Goal: Use online tool/utility: Utilize a website feature to perform a specific function

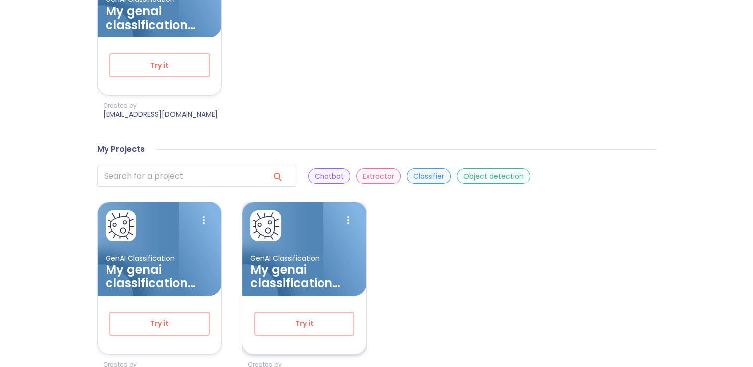
scroll to position [472, 0]
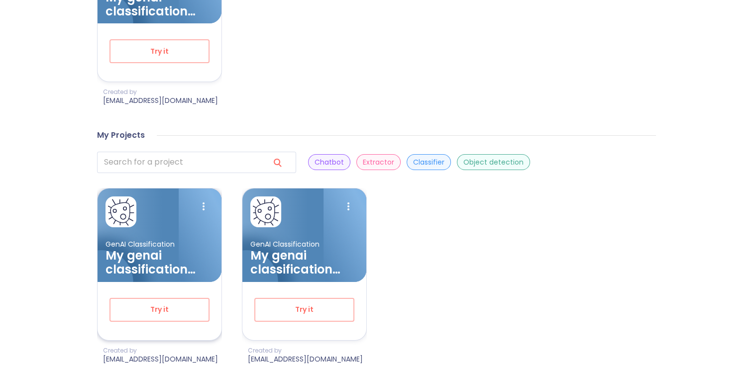
click at [165, 221] on div at bounding box center [186, 242] width 72 height 107
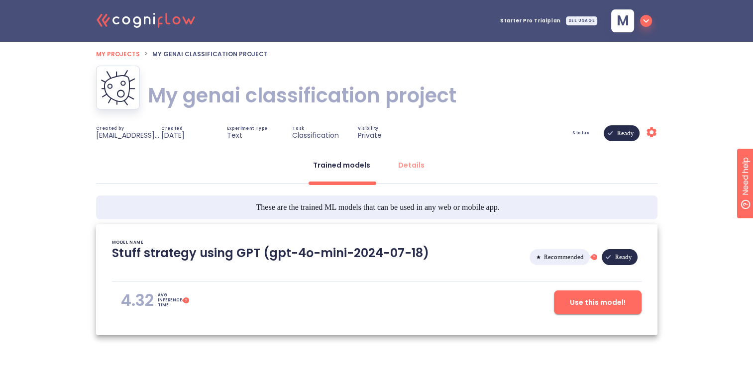
click at [187, 95] on h1 "My genai classification project" at bounding box center [302, 96] width 309 height 28
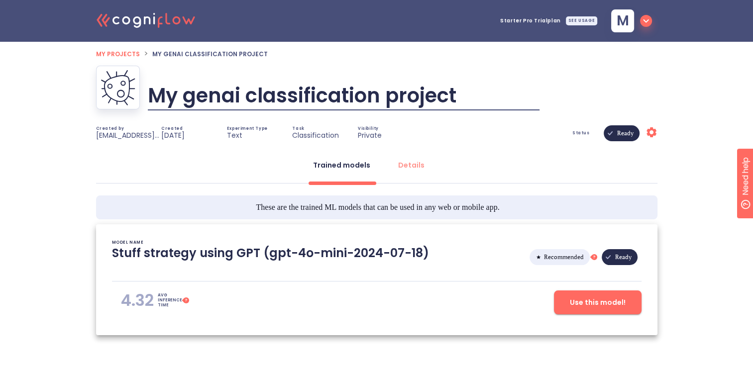
scroll to position [0, 44]
click at [197, 94] on input "My genai classification project" at bounding box center [344, 96] width 392 height 30
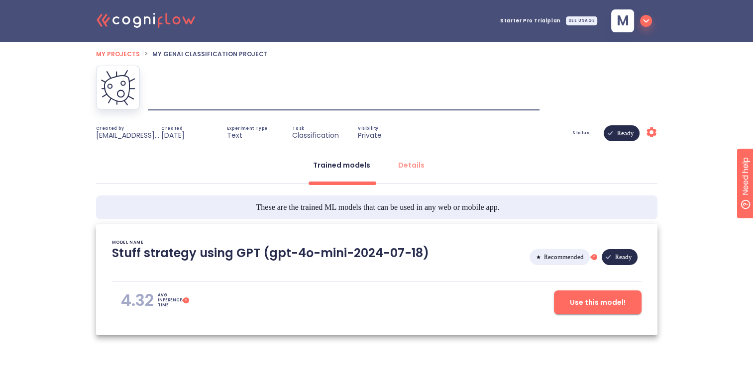
scroll to position [0, 0]
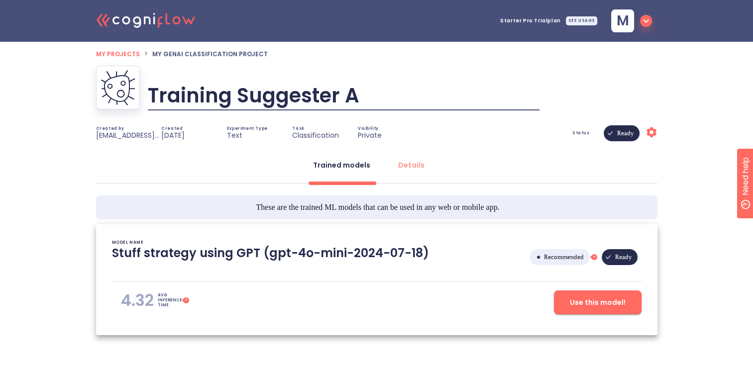
type input "Training Suggester AI"
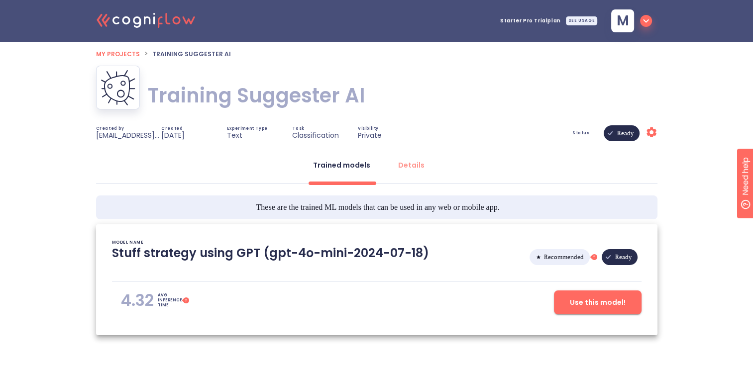
scroll to position [38, 0]
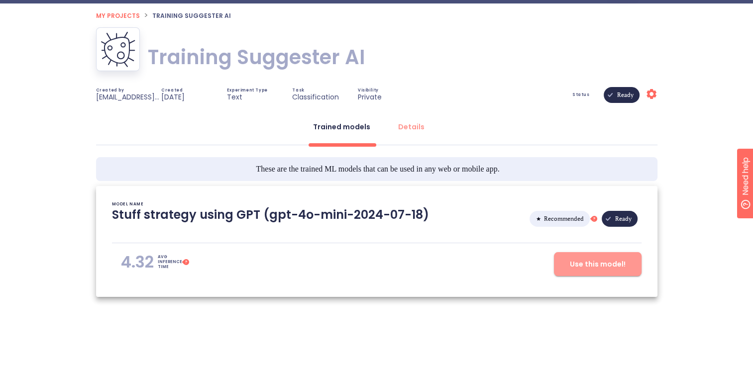
click at [568, 259] on button "Use this model!" at bounding box center [598, 264] width 88 height 24
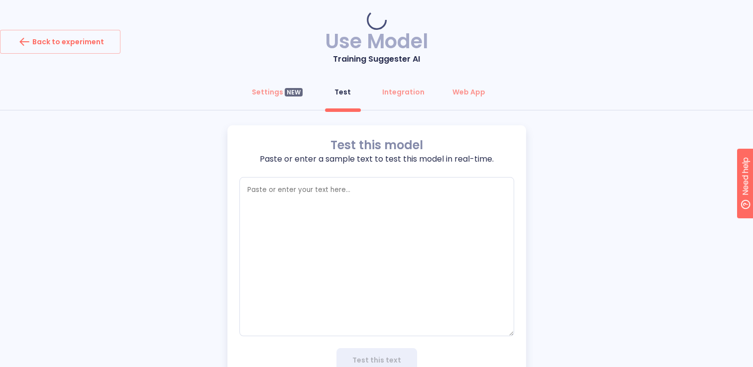
type textarea "x"
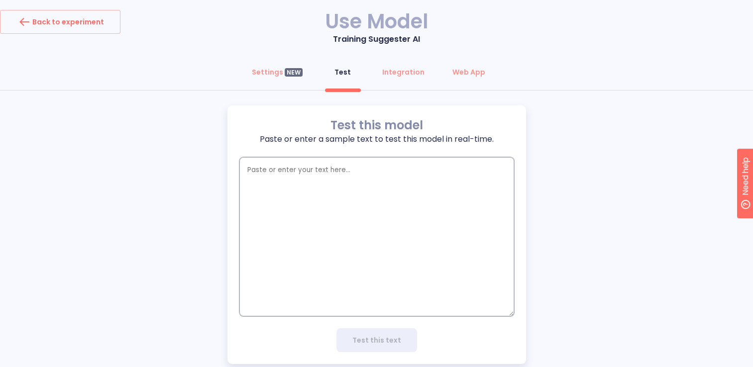
click at [336, 210] on textarea "empty textarea" at bounding box center [376, 236] width 275 height 159
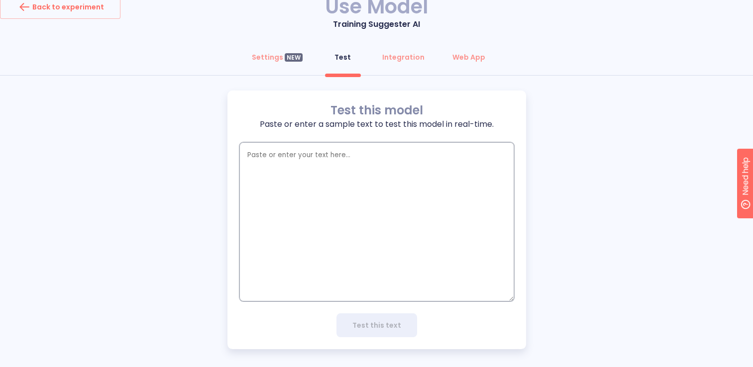
scroll to position [21, 0]
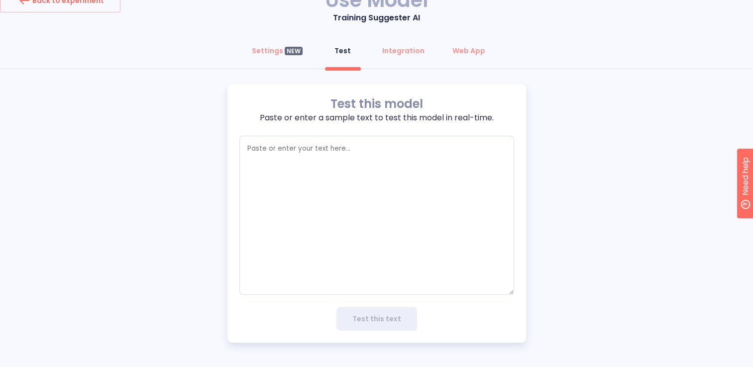
click at [167, 122] on div "Test this model Paste or enter a sample text to test this model in real-time. x…" at bounding box center [376, 213] width 753 height 259
click at [335, 190] on textarea "empty textarea" at bounding box center [376, 215] width 275 height 159
paste textarea "FarmerID,Name,Age,FarmSize,MainCrop,AccessToWater,AccessToSeeds,TrainingAttende…"
type textarea "FarmerID,Name,Age,FarmSize,MainCrop,AccessToWater,AccessToSeeds,TrainingAttende…"
type textarea "x"
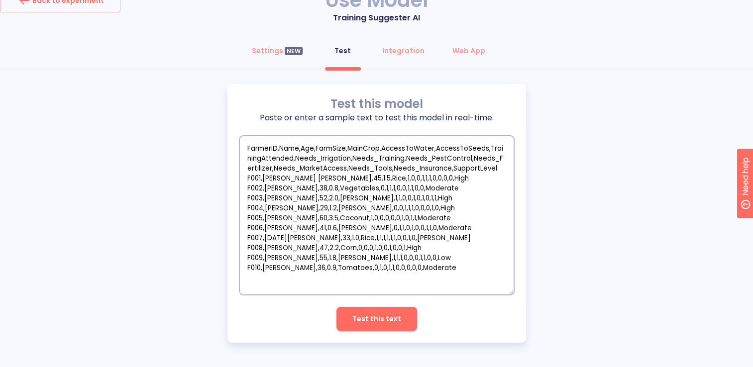
paste textarea "empty textarea"
type textarea "FarmerID,Name,Age,FarmSize,MainCrop,AccessToWater,AccessToSeeds,TrainingAttende…"
click at [386, 320] on span "Test this text" at bounding box center [376, 319] width 49 height 12
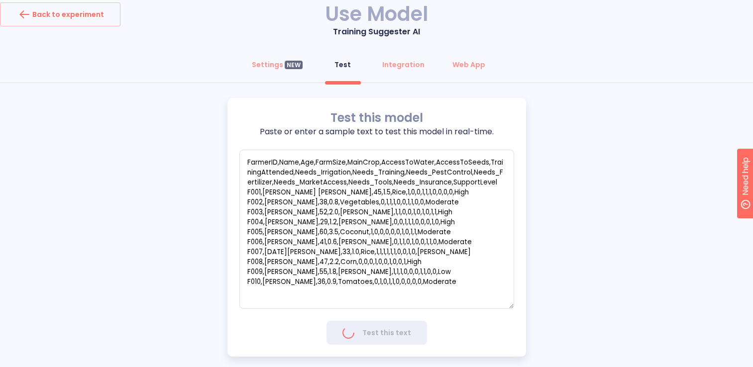
scroll to position [0, 0]
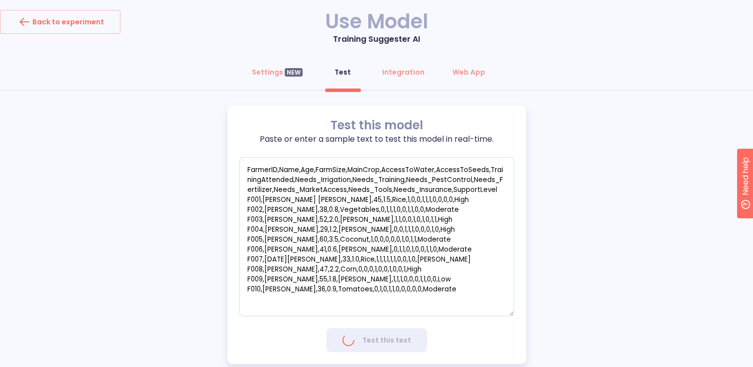
type textarea "x"
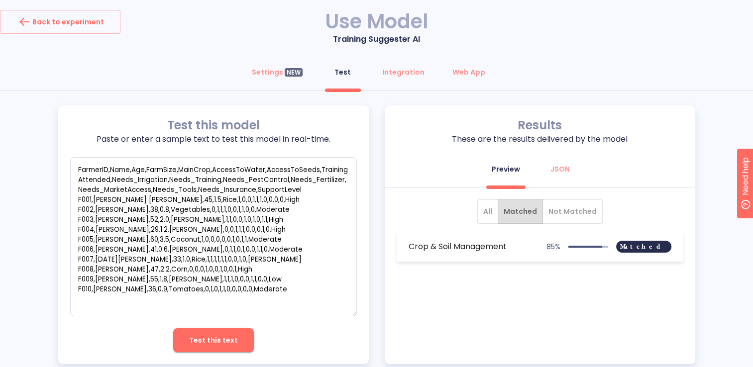
click at [490, 246] on h6 "Crop & Soil Management" at bounding box center [458, 247] width 98 height 14
click at [653, 245] on span "Matched" at bounding box center [643, 247] width 55 height 72
click at [653, 246] on span "Matched" at bounding box center [643, 247] width 55 height 72
drag, startPoint x: 653, startPoint y: 246, endPoint x: 572, endPoint y: 216, distance: 86.0
click at [572, 216] on span "Not Matched" at bounding box center [572, 212] width 48 height 12
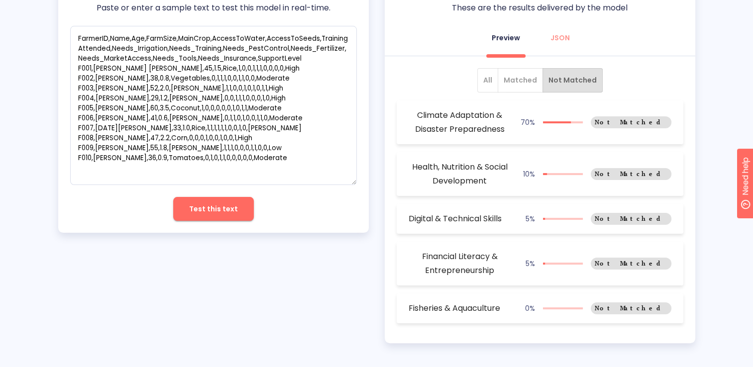
scroll to position [131, 0]
click at [488, 81] on span "All" at bounding box center [487, 80] width 9 height 12
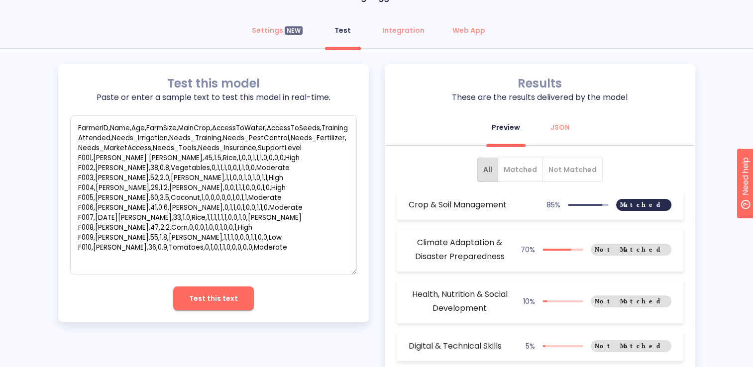
scroll to position [0, 0]
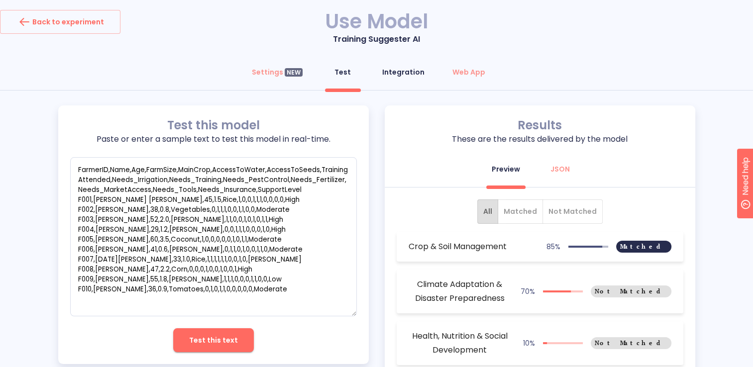
click at [403, 72] on div "Integration" at bounding box center [403, 72] width 42 height 10
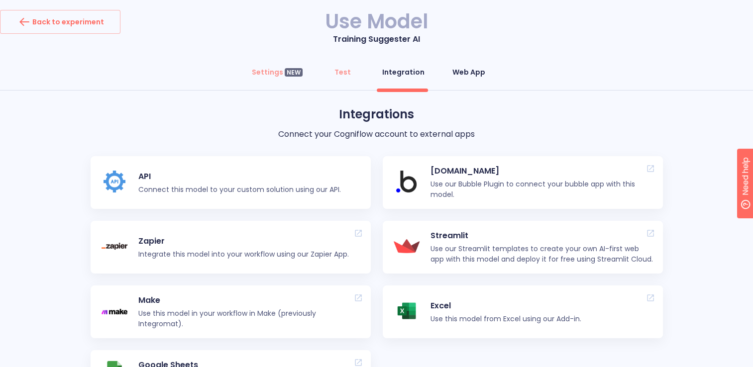
click at [458, 73] on div "Web App" at bounding box center [468, 72] width 33 height 10
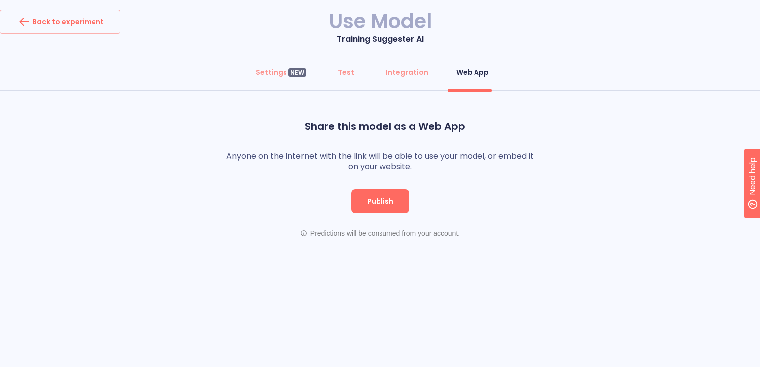
click at [388, 201] on span "Publish" at bounding box center [380, 202] width 26 height 12
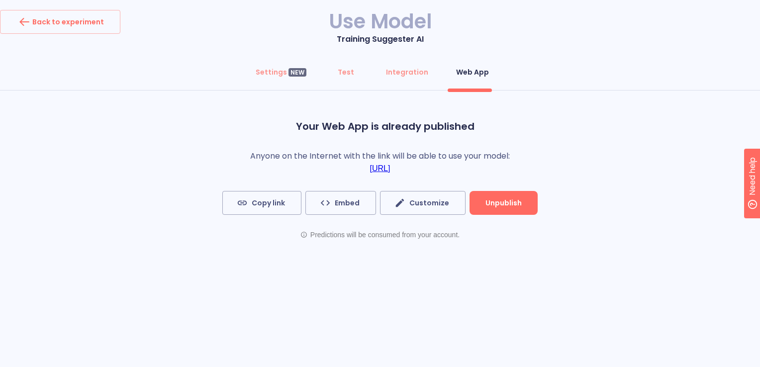
click at [487, 199] on span "Unpublish" at bounding box center [504, 203] width 36 height 12
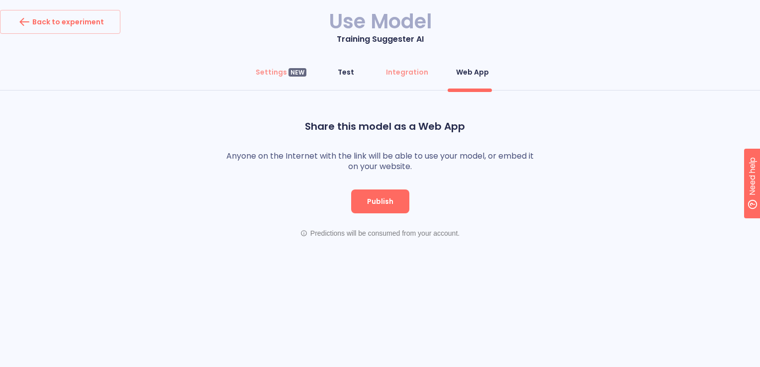
click at [344, 72] on div "Test" at bounding box center [346, 72] width 16 height 10
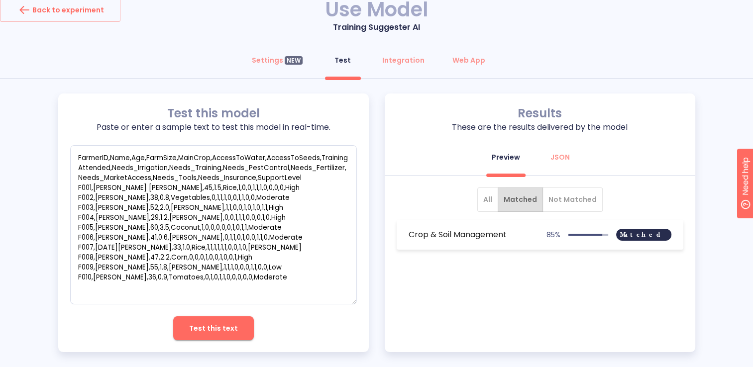
scroll to position [21, 0]
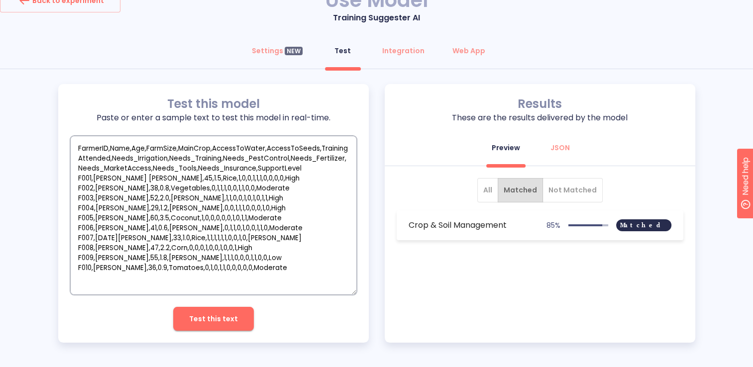
click at [265, 188] on textarea "FarmerID,Name,Age,FarmSize,MainCrop,AccessToWater,AccessToSeeds,TrainingAttende…" at bounding box center [213, 215] width 287 height 159
click at [274, 39] on button "Settings NEW" at bounding box center [277, 51] width 63 height 24
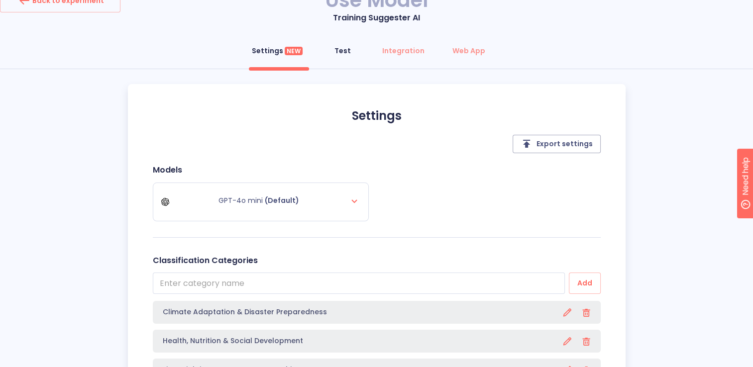
click at [335, 49] on div "Test" at bounding box center [342, 51] width 16 height 10
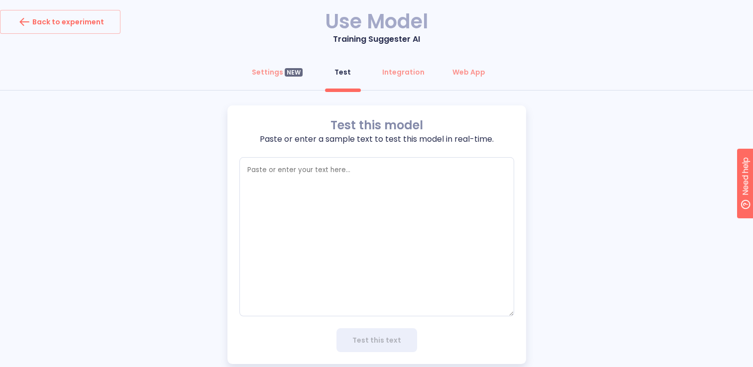
type textarea "x"
click at [323, 182] on textarea "empty textarea" at bounding box center [376, 236] width 275 height 159
paste textarea "FarmerID,Name,Age,FarmSize,MainCrop,AccessToWater,AccessToSeeds,TrainingAttende…"
type textarea "FarmerID,Name,Age,FarmSize,MainCrop,AccessToWater,AccessToSeeds,TrainingAttende…"
type textarea "x"
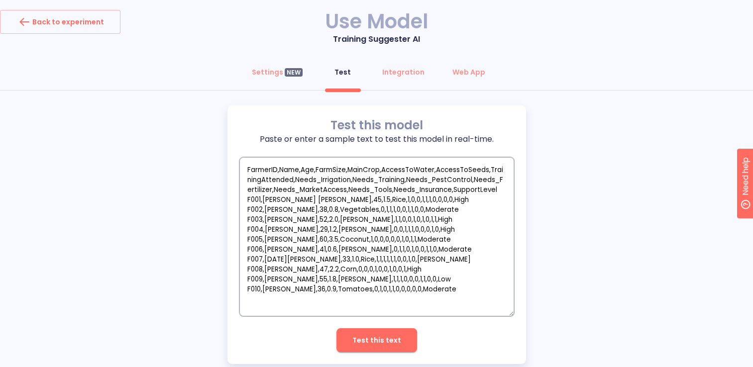
type textarea "FarmerID,Name,Age,FarmSize,MainCrop,AccessToWater,AccessToSeeds,TrainingAttende…"
click at [378, 338] on span "Test this text" at bounding box center [376, 340] width 49 height 12
type textarea "x"
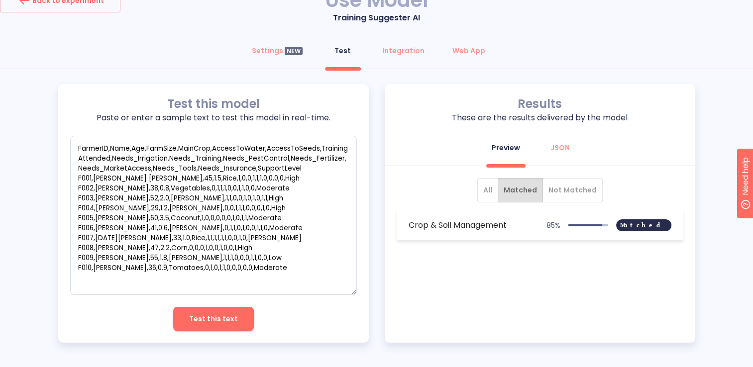
click at [485, 188] on button "All" at bounding box center [487, 190] width 21 height 24
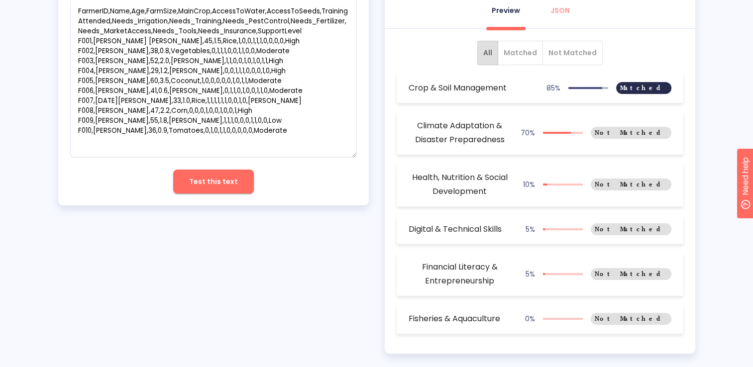
scroll to position [169, 0]
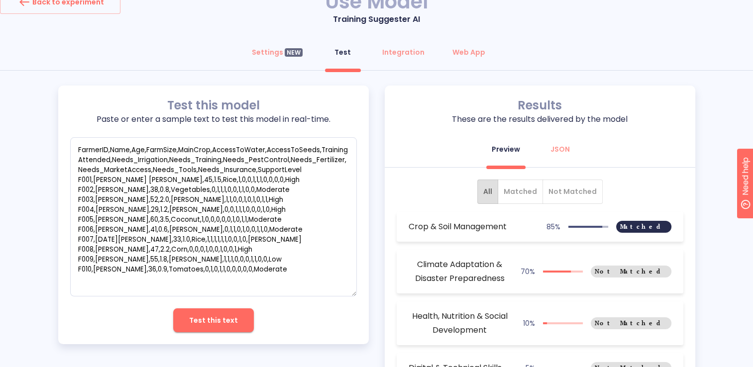
click at [521, 183] on button "Matched" at bounding box center [520, 192] width 45 height 24
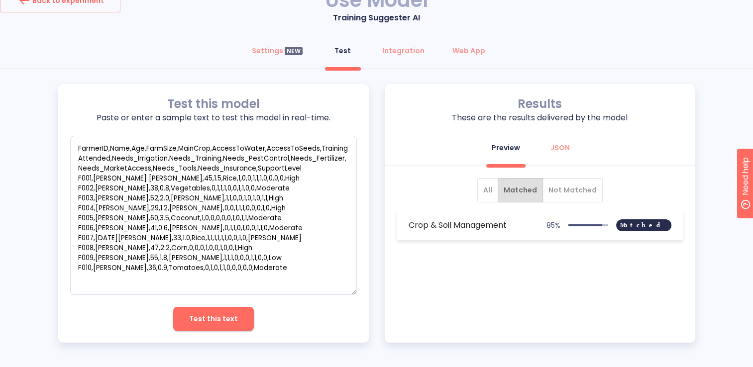
click at [568, 178] on button "Not Matched" at bounding box center [572, 190] width 60 height 24
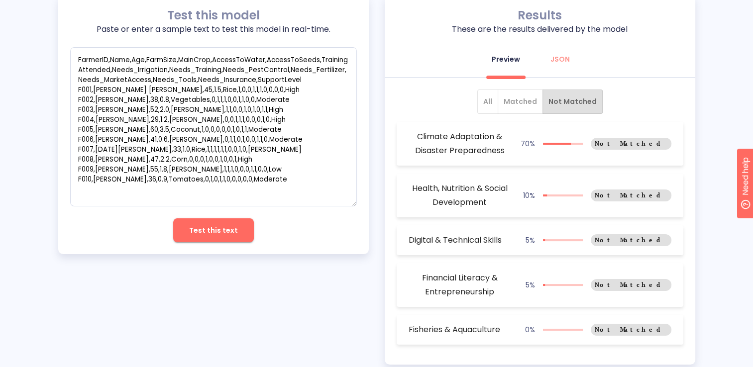
scroll to position [131, 0]
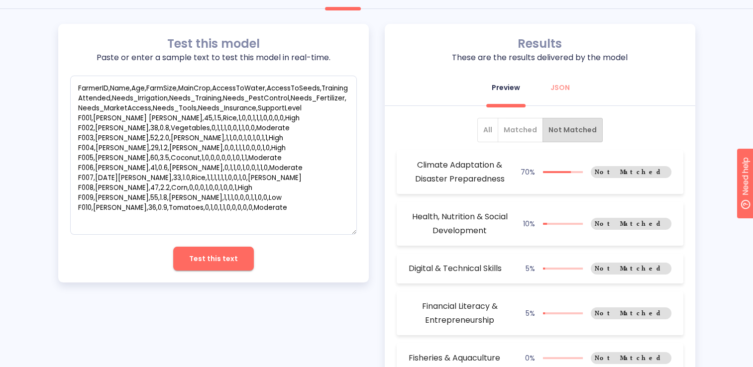
click at [508, 126] on span "Matched" at bounding box center [520, 130] width 33 height 12
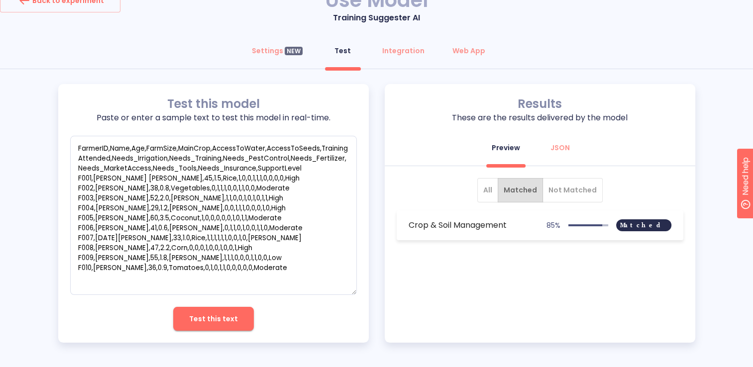
click at [492, 186] on span "All" at bounding box center [487, 190] width 9 height 12
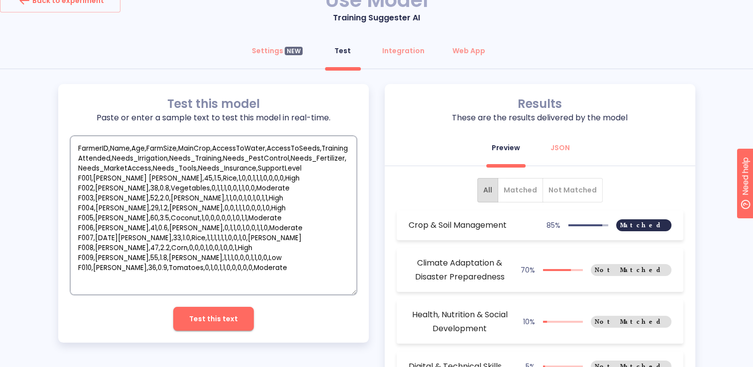
click at [217, 224] on textarea "FarmerID,Name,Age,FarmSize,MainCrop,AccessToWater,AccessToSeeds,TrainingAttende…" at bounding box center [213, 215] width 287 height 159
type textarea "x"
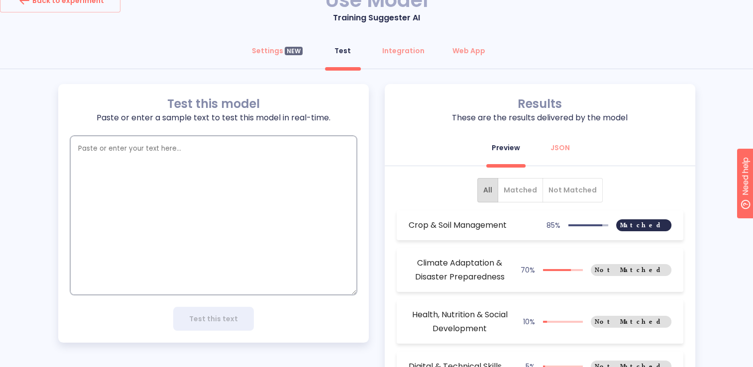
type textarea "F"
type textarea "x"
type textarea "Fa"
type textarea "x"
type textarea "Far"
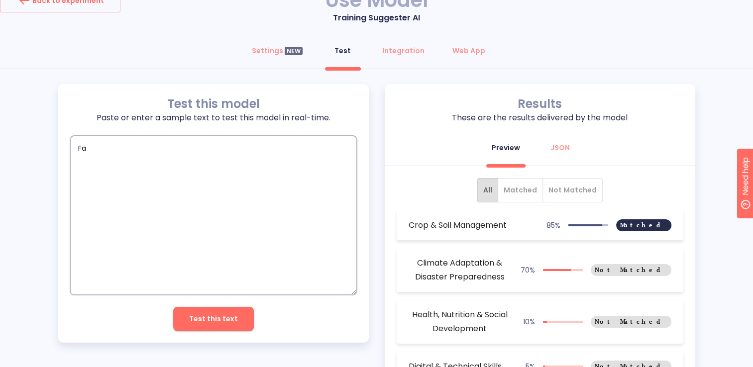
type textarea "x"
type textarea "Farm"
type textarea "x"
type textarea "Farme"
type textarea "x"
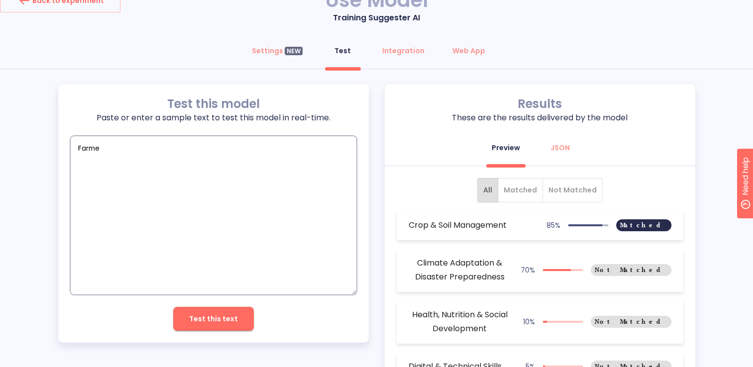
type textarea "Farmer"
type textarea "x"
type textarea "Farmers"
type textarea "x"
type textarea "Farmers"
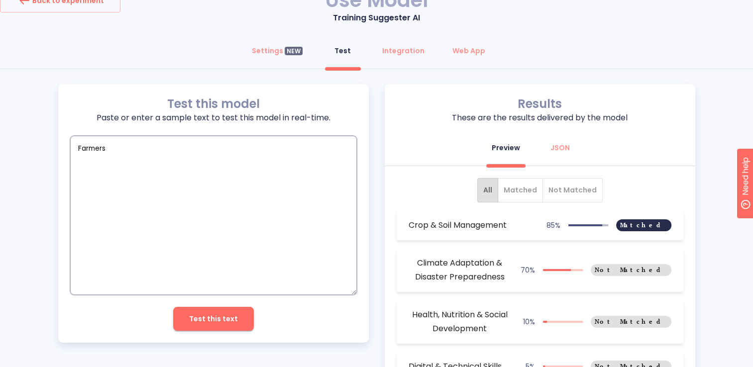
type textarea "x"
type textarea "Farmers c"
type textarea "x"
type textarea "Farmers ca"
type textarea "x"
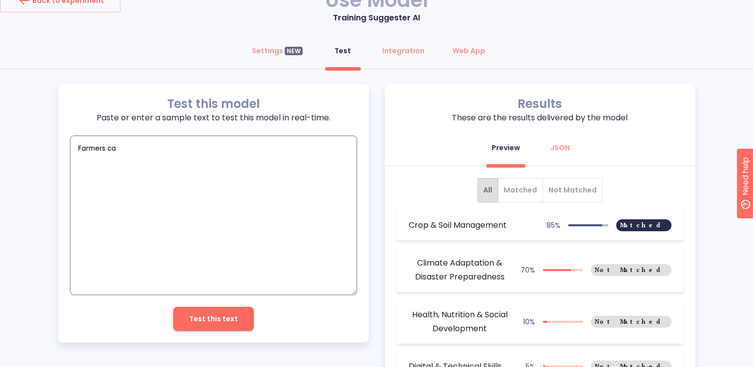
type textarea "Farmers can"
type textarea "x"
type textarea "Farmers cann"
type textarea "x"
type textarea "Farmers canno"
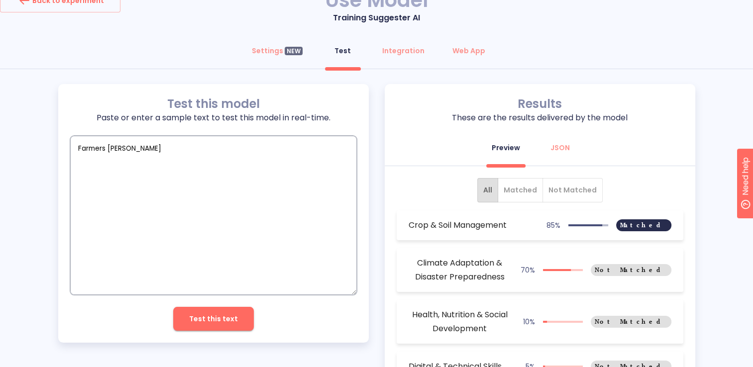
type textarea "x"
type textarea "Farmers cannot"
type textarea "x"
type textarea "Farmers cannot"
type textarea "x"
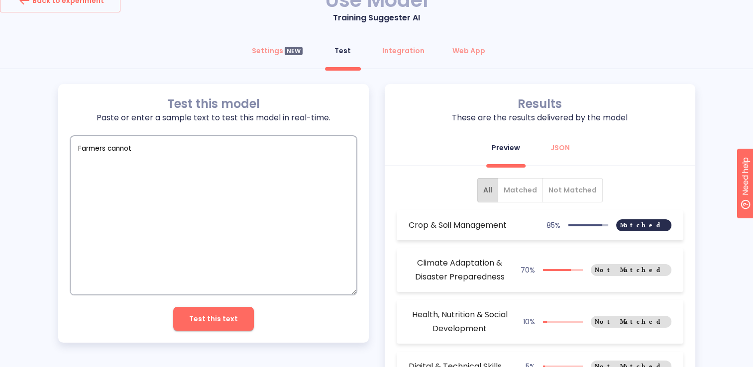
type textarea "Farmers cannot u"
type textarea "x"
type textarea "Farmers cannot us"
type textarea "x"
type textarea "Farmers cannot use"
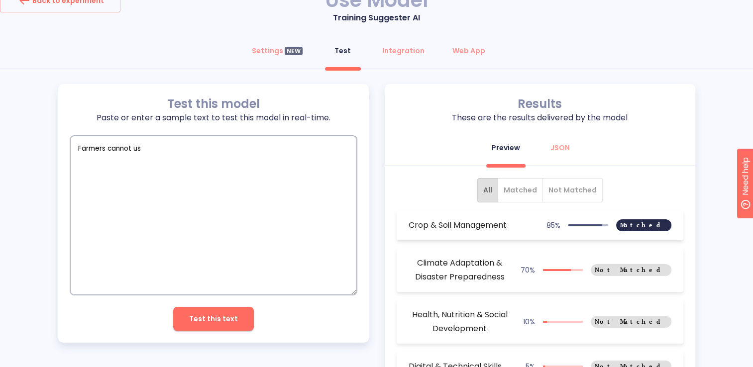
type textarea "x"
type textarea "Farmers cannot use"
type textarea "x"
type textarea "Farmers cannot use c"
type textarea "x"
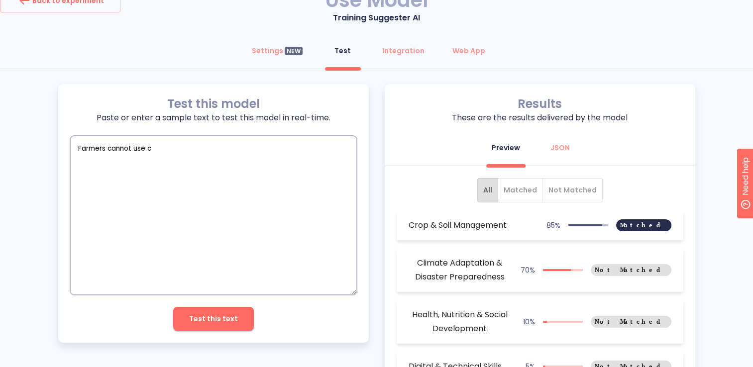
type textarea "Farmers cannot use co"
type textarea "x"
type textarea "Farmers cannot use com"
type textarea "x"
type textarea "Farmers cannot use comp"
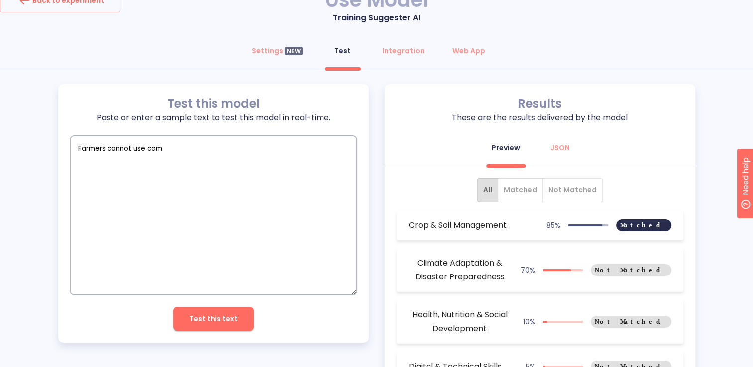
type textarea "x"
type textarea "Farmers cannot use compu"
type textarea "x"
type textarea "Farmers cannot use comput"
type textarea "x"
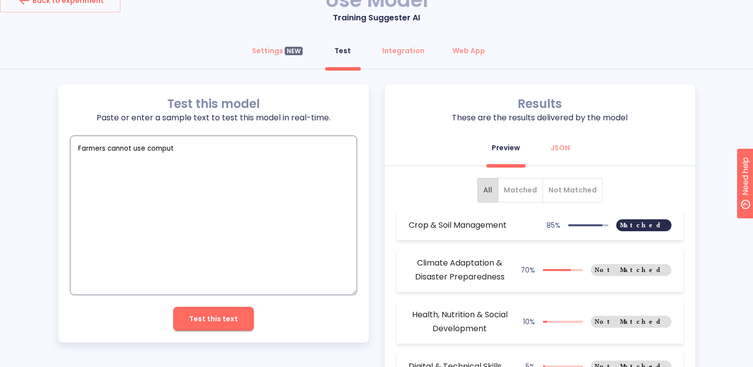
type textarea "Farmers cannot use compute"
type textarea "x"
type textarea "Farmers cannot use computer"
type textarea "x"
type textarea "Farmers cannot use computer"
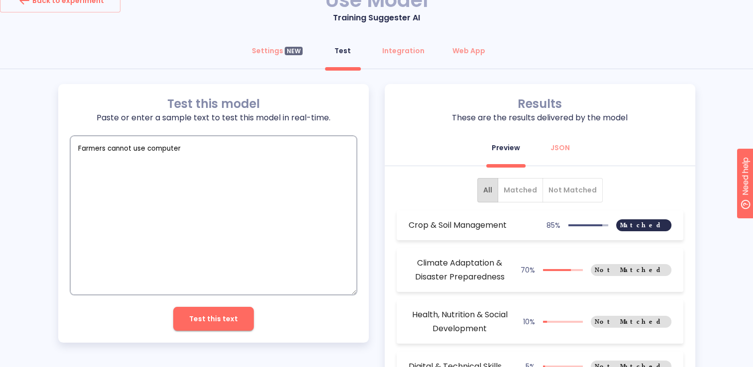
type textarea "x"
type textarea "Farmers cannot use computer a"
type textarea "x"
type textarea "Farmers cannot use computer an"
type textarea "x"
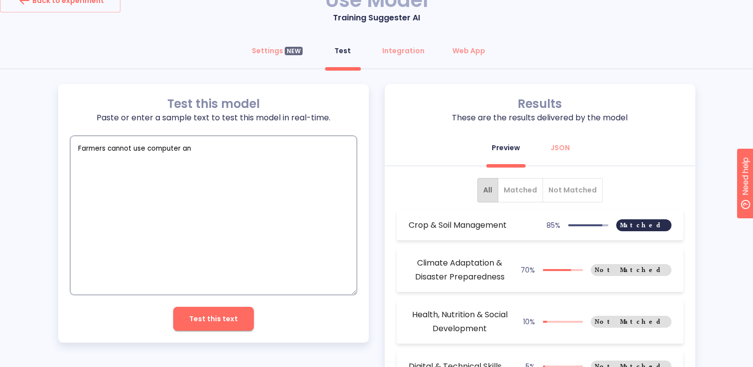
type textarea "Farmers cannot use computer and"
type textarea "x"
type textarea "Farmers cannot use computer and"
type textarea "x"
type textarea "Farmers cannot use computer and t"
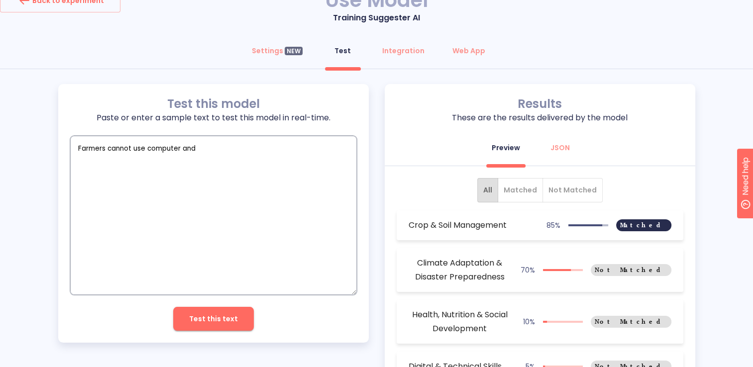
type textarea "x"
type textarea "Farmers cannot use computer and th"
type textarea "x"
type textarea "Farmers cannot use computer and the"
type textarea "x"
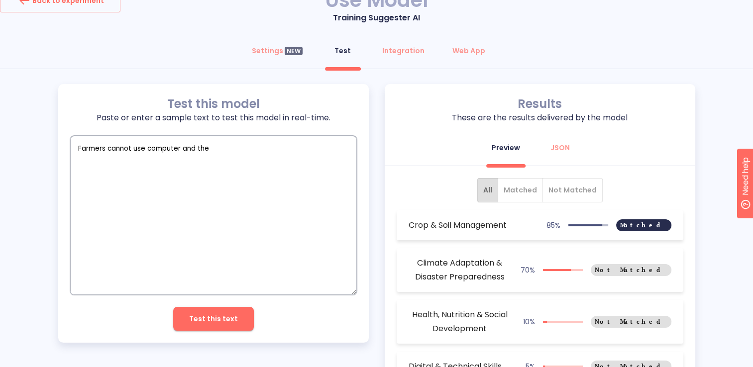
type textarea "Farmers cannot use computer and ther"
type textarea "x"
type textarea "Farmers cannot use computer and there"
type textarea "x"
type textarea "Farmers cannot use computer and theref"
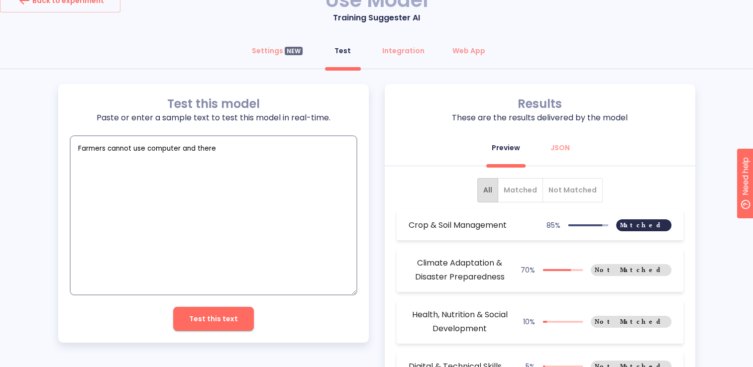
type textarea "x"
type textarea "Farmers cannot use computer and therefo"
type textarea "x"
type textarea "Farmers cannot use computer and therefor"
type textarea "x"
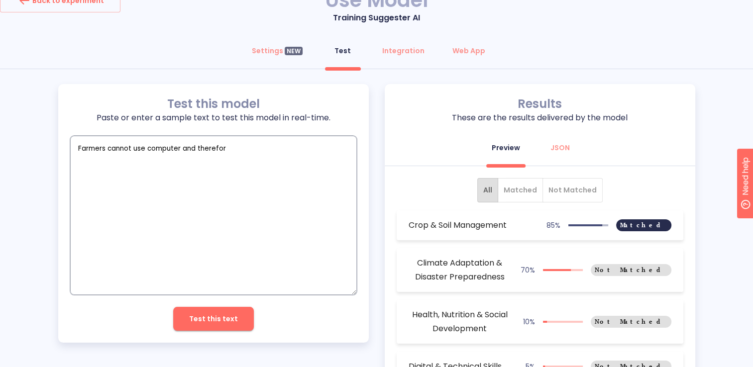
type textarea "Farmers cannot use computer and therefore"
type textarea "x"
type textarea "Farmers cannot use computer and therefore"
type textarea "x"
type textarea "Farmers cannot use computer and therefore c"
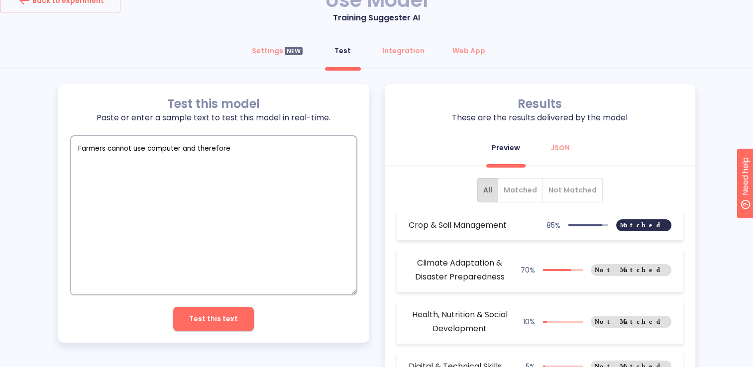
type textarea "x"
type textarea "Farmers cannot use computer and therefore ca"
type textarea "x"
type textarea "Farmers cannot use computer and therefore can"
type textarea "x"
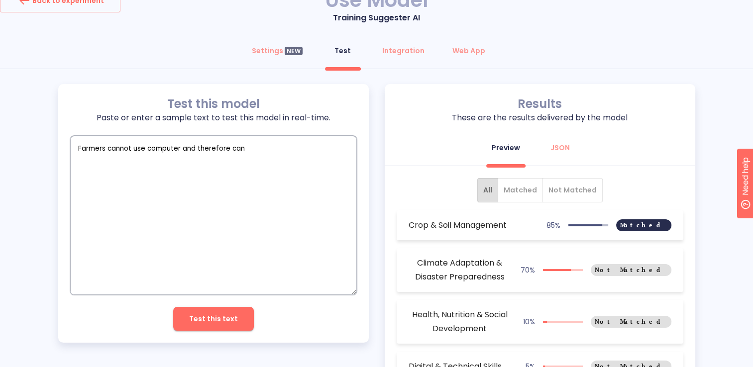
type textarea "Farmers cannot use computer and therefore cann"
type textarea "x"
type textarea "Farmers cannot use computer and therefore canno"
type textarea "x"
type textarea "Farmers cannot use computer and therefore cannot"
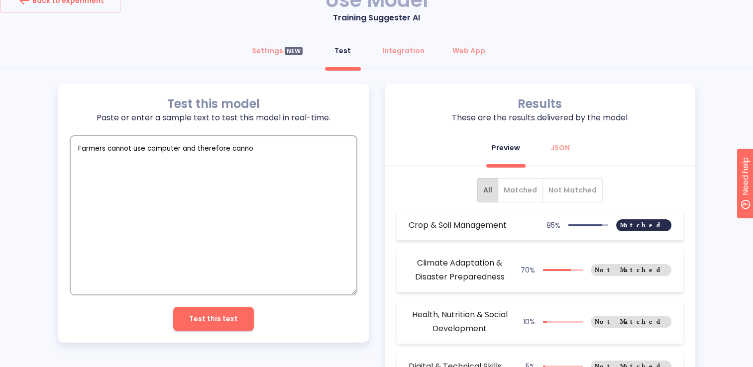
type textarea "x"
type textarea "Farmers cannot use computer and therefore cannot"
type textarea "x"
type textarea "Farmers cannot use computer and therefore cannot u"
type textarea "x"
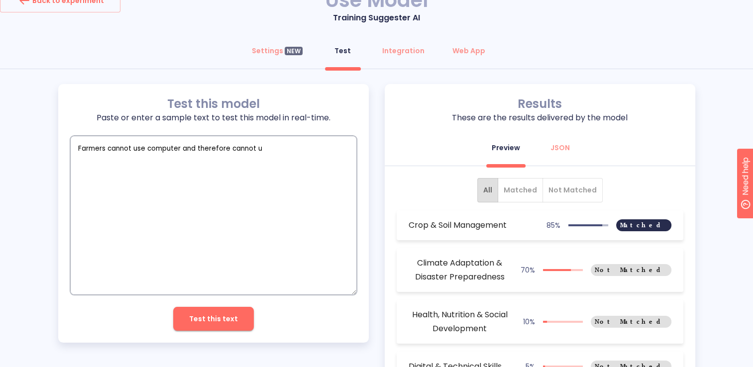
type textarea "Farmers cannot use computer and therefore cannot us"
type textarea "x"
type textarea "Farmers cannot use computer and therefore cannot use"
type textarea "x"
type textarea "Farmers cannot use computer and therefore cannot use"
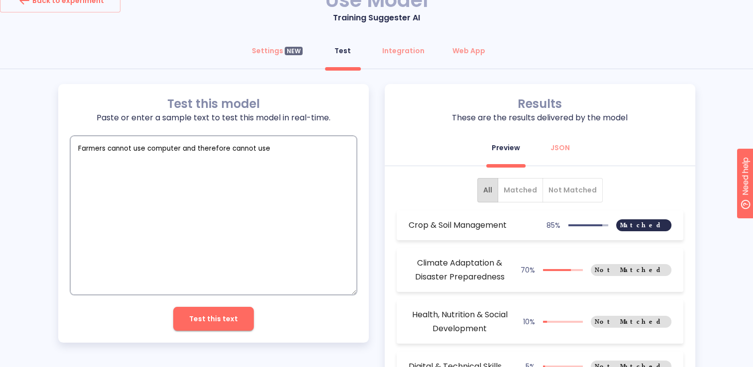
type textarea "x"
type textarea "Farmers cannot use computer and therefore cannot use t"
type textarea "x"
type textarea "Farmers cannot use computer and therefore cannot use th"
type textarea "x"
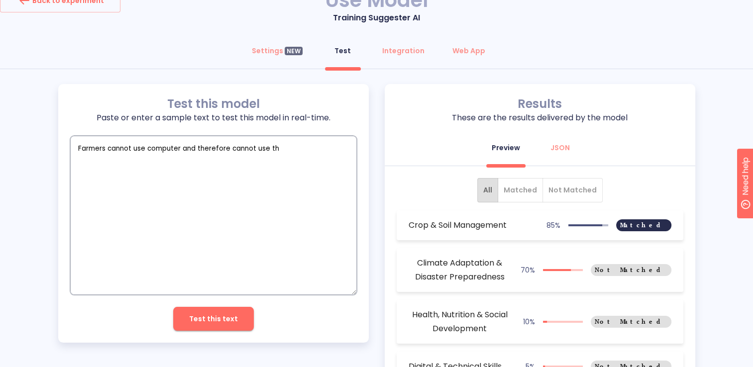
type textarea "Farmers cannot use computer and therefore cannot use the"
type textarea "x"
type textarea "Farmers cannot use computer and therefore cannot use the"
type textarea "x"
type textarea "Farmers cannot use computer and therefore cannot use the s"
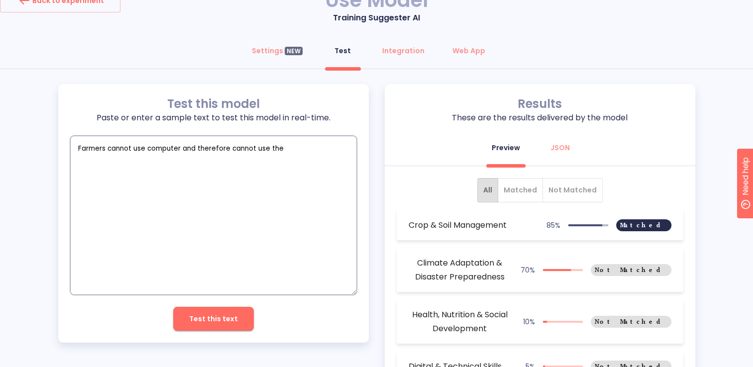
type textarea "x"
type textarea "Farmers cannot use computer and therefore cannot use the"
type textarea "x"
type textarea "Farmers cannot use computer and therefore cannot use the o"
type textarea "x"
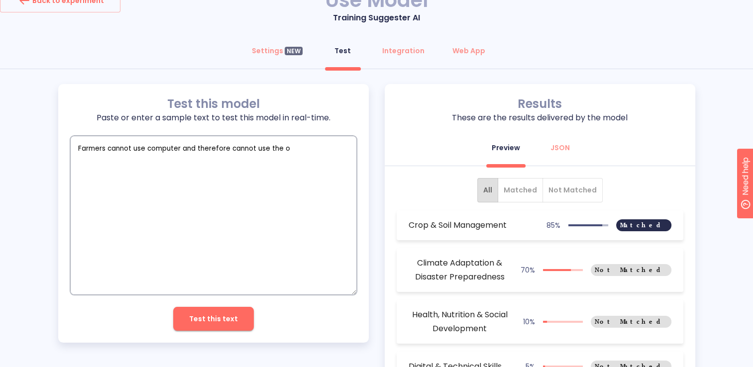
type textarea "Farmers cannot use computer and therefore cannot use the on"
type textarea "x"
type textarea "Farmers cannot use computer and therefore cannot use the onl"
type textarea "x"
type textarea "Farmers cannot use computer and therefore cannot use the onli"
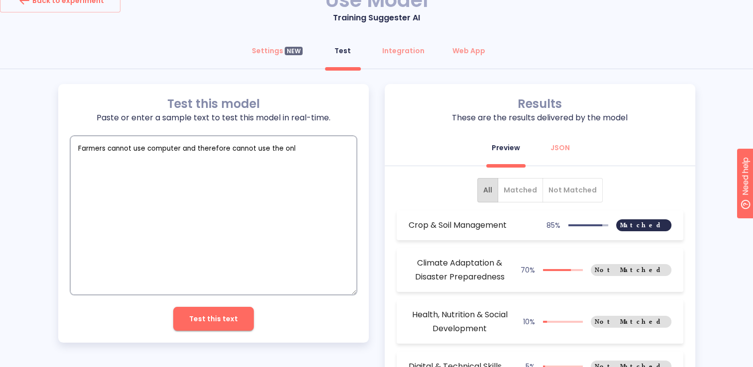
type textarea "x"
type textarea "Farmers cannot use computer and therefore cannot use the onlin"
type textarea "x"
type textarea "Farmers cannot use computer and therefore cannot use the online"
type textarea "x"
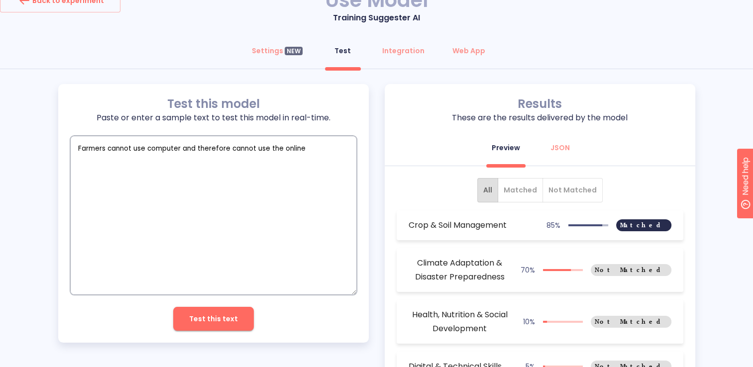
type textarea "Farmers cannot use computer and therefore cannot use the online"
type textarea "x"
type textarea "Farmers cannot use computer and therefore cannot use the online s"
type textarea "x"
type textarea "Farmers cannot use computer and therefore cannot use the online sy"
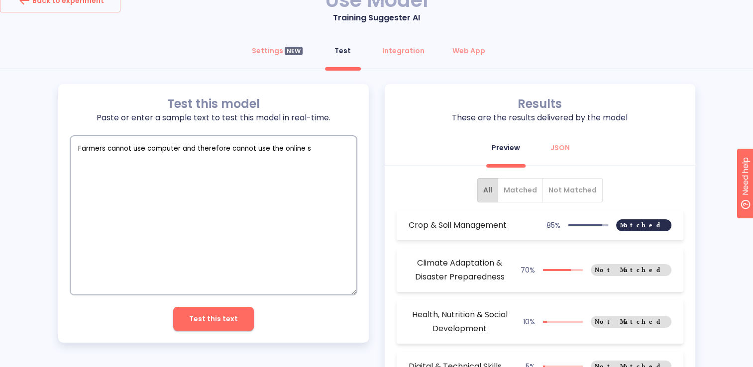
type textarea "x"
type textarea "Farmers cannot use computer and therefore cannot use the online sys"
type textarea "x"
type textarea "Farmers cannot use computer and therefore cannot use the online syst"
type textarea "x"
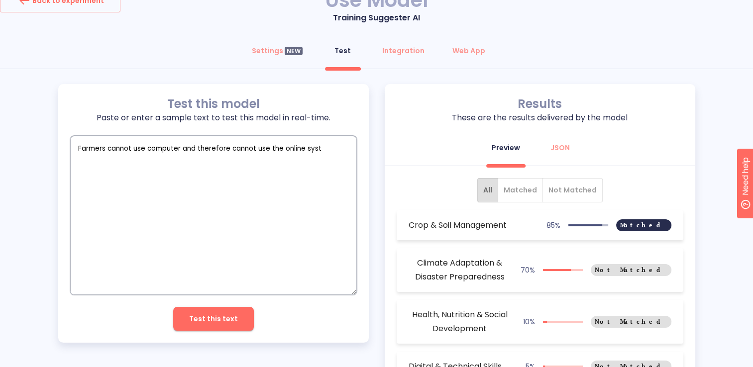
type textarea "Farmers cannot use computer and therefore cannot use the online syste"
type textarea "x"
type textarea "Farmers cannot use computer and therefore cannot use the online systee"
type textarea "x"
type textarea "Farmers cannot use computer and therefore cannot use the online syste"
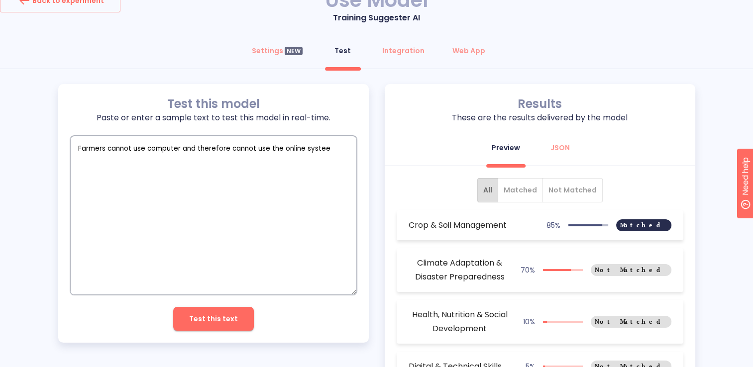
type textarea "x"
type textarea "Farmers cannot use computer and therefore cannot use the online system"
type textarea "x"
type textarea "Farmers cannot use computer and therefore cannot use the online system"
type textarea "x"
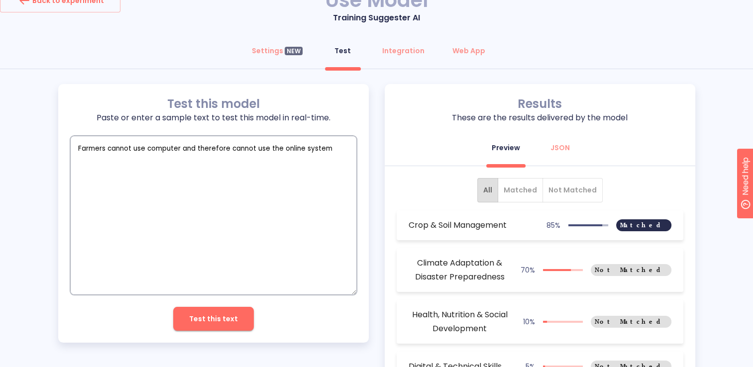
type textarea "Farmers cannot use computer and therefore cannot use the online system"
type textarea "x"
type textarea "Farmers cannot use computer and therefore cannot use the online systems"
type textarea "x"
type textarea "Farmers cannot use computer and therefore cannot use the online systems"
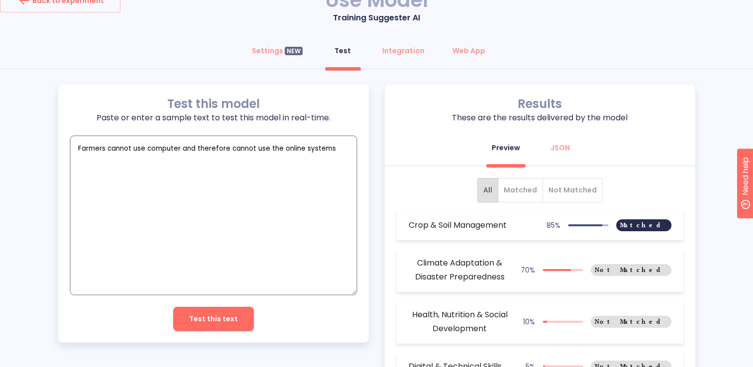
type textarea "x"
type textarea "Farmers cannot use computer and therefore cannot use the online systems t"
type textarea "x"
type textarea "Farmers cannot use computer and therefore cannot use the online systems te"
type textarea "x"
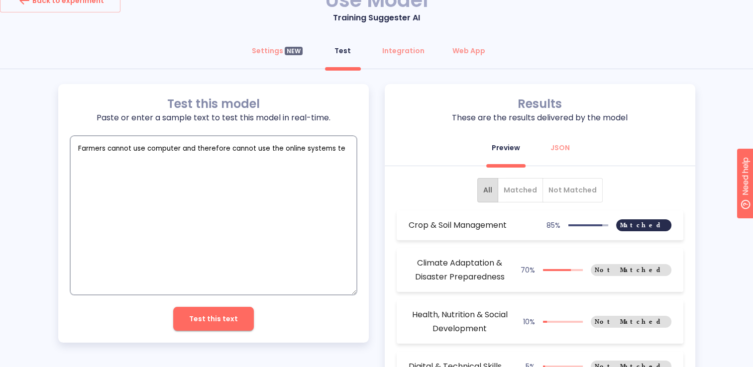
type textarea "Farmers cannot use computer and therefore cannot use the online systems tec"
type textarea "x"
type textarea "Farmers cannot use computer and therefore cannot use the online systems tech"
type textarea "x"
type textarea "Farmers cannot use computer and therefore cannot use the online systems techn"
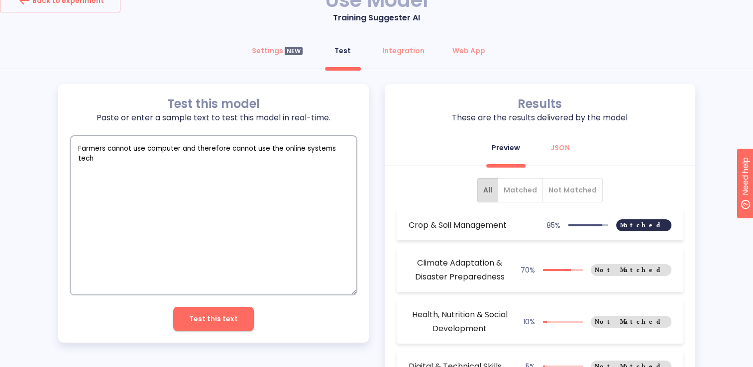
type textarea "x"
type textarea "Farmers cannot use computer and therefore cannot use the online systems techno"
type textarea "x"
type textarea "Farmers cannot use computer and therefore cannot use the online systems technol"
type textarea "x"
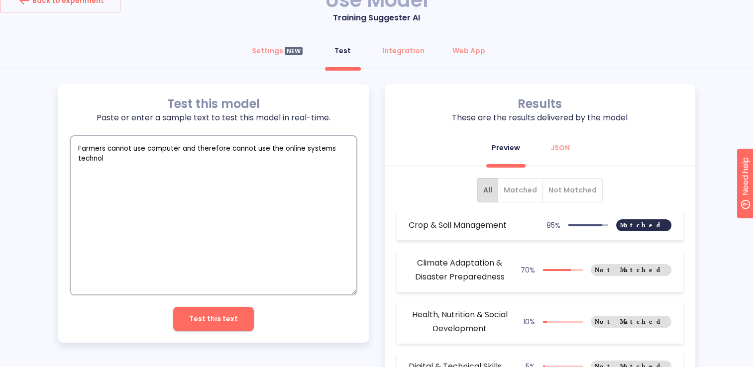
type textarea "Farmers cannot use computer and therefore cannot use the online systems technolo"
type textarea "x"
type textarea "Farmers cannot use computer and therefore cannot use the online systems technol…"
type textarea "x"
type textarea "Farmers cannot use computer and therefore cannot use the online systems technol…"
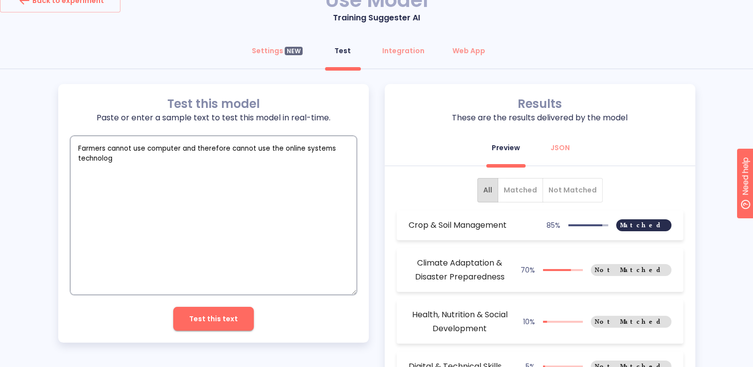
type textarea "x"
type textarea "Farmers cannot use computer and therefore cannot use the online systems technol…"
type textarea "x"
type textarea "Farmers cannot use computer and therefore cannot use the online systems technol…"
type textarea "x"
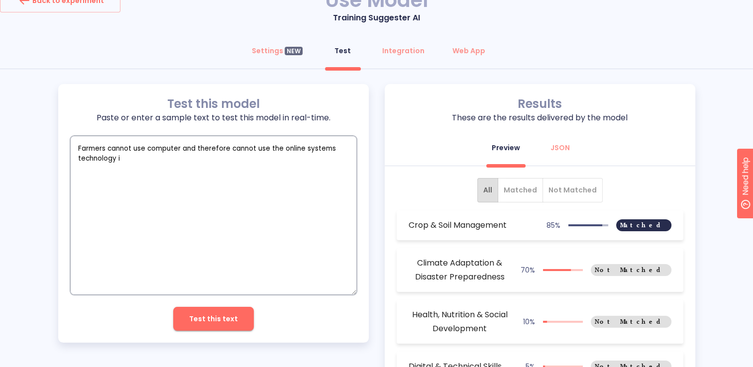
type textarea "Farmers cannot use computer and therefore cannot use the online systems technol…"
type textarea "x"
type textarea "Farmers cannot use computer and therefore cannot use the online systems technol…"
type textarea "x"
type textarea "Farmers cannot use computer and therefore cannot use the online systems technol…"
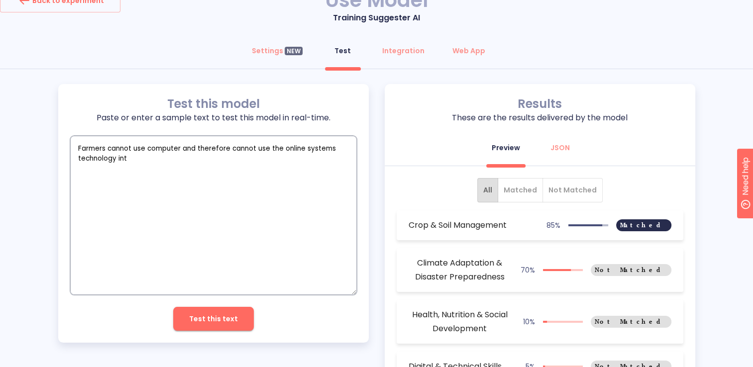
type textarea "x"
type textarea "Farmers cannot use computer and therefore cannot use the online systems technol…"
type textarea "x"
type textarea "Farmers cannot use computer and therefore cannot use the online systems technol…"
type textarea "x"
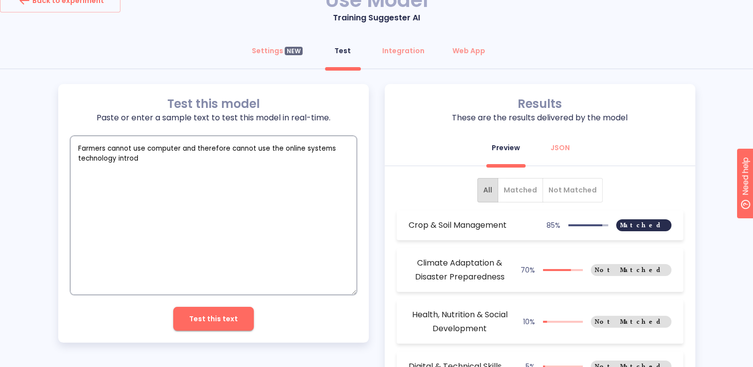
type textarea "Farmers cannot use computer and therefore cannot use the online systems technol…"
type textarea "x"
type textarea "Farmers cannot use computer and therefore cannot use the online systems technol…"
click at [225, 310] on button "Test this text" at bounding box center [213, 319] width 81 height 24
click at [528, 187] on span "Matched" at bounding box center [520, 190] width 33 height 12
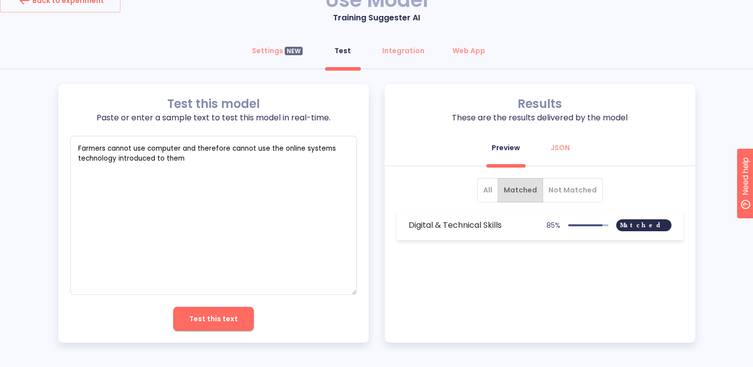
click at [586, 193] on span "Not Matched" at bounding box center [572, 190] width 48 height 12
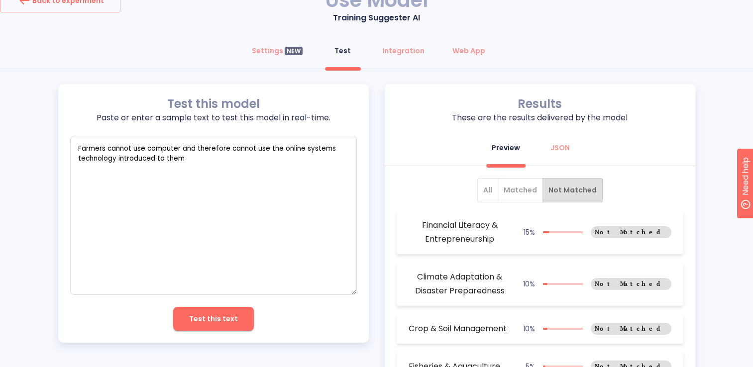
click at [530, 193] on span "Matched" at bounding box center [520, 190] width 33 height 12
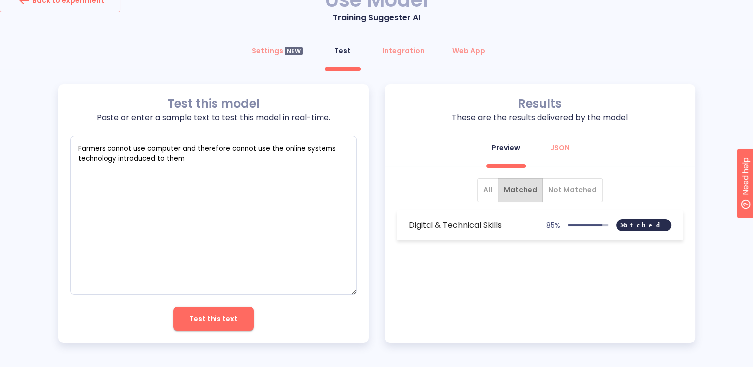
click at [492, 194] on span "All" at bounding box center [487, 190] width 9 height 12
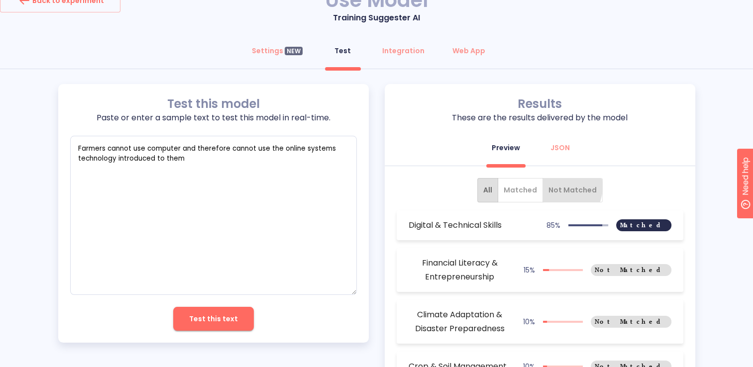
click at [557, 186] on span "Not Matched" at bounding box center [572, 190] width 48 height 12
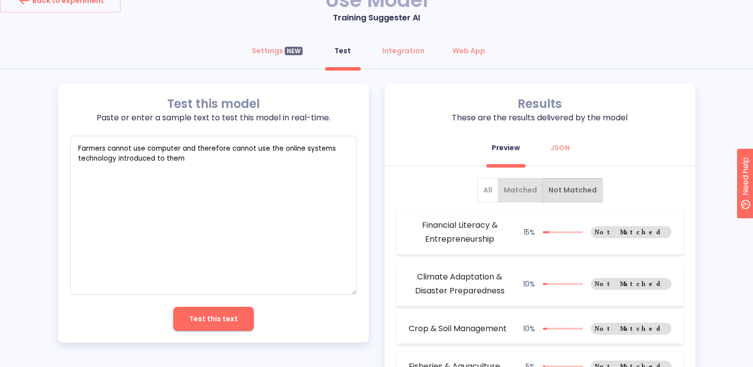
click at [527, 187] on span "Matched" at bounding box center [520, 190] width 33 height 12
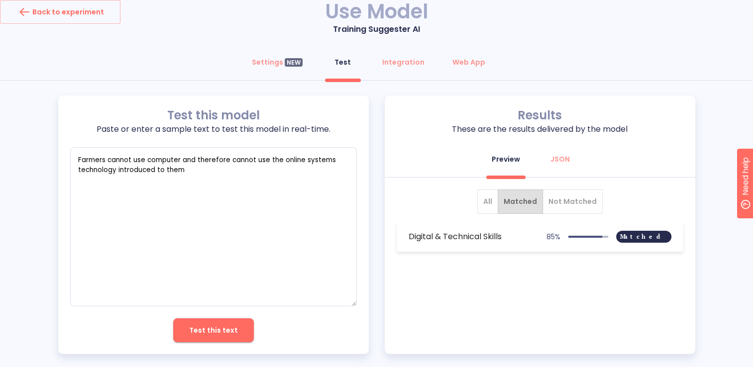
scroll to position [0, 0]
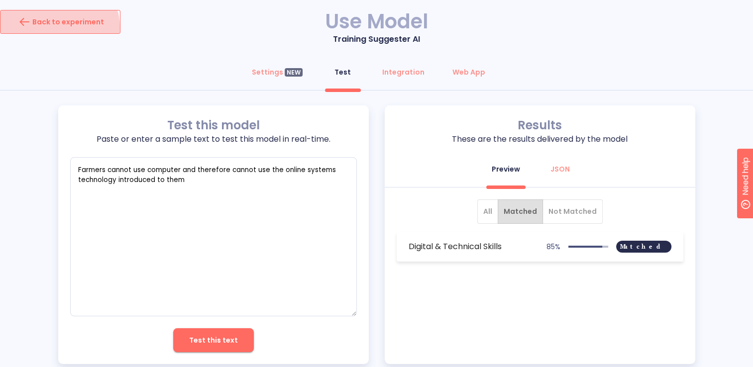
click at [57, 27] on div "Back to experiment" at bounding box center [60, 22] width 88 height 16
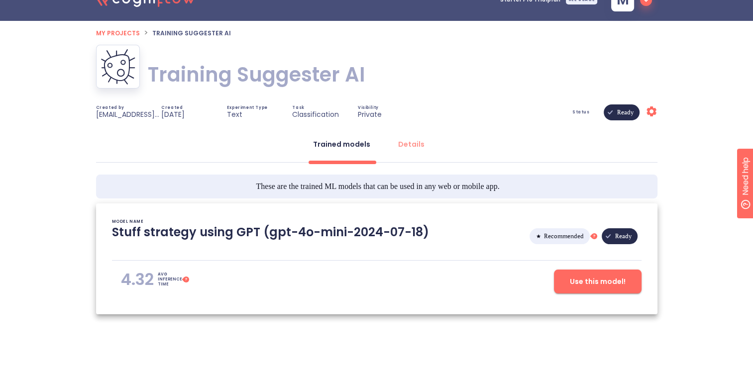
scroll to position [38, 0]
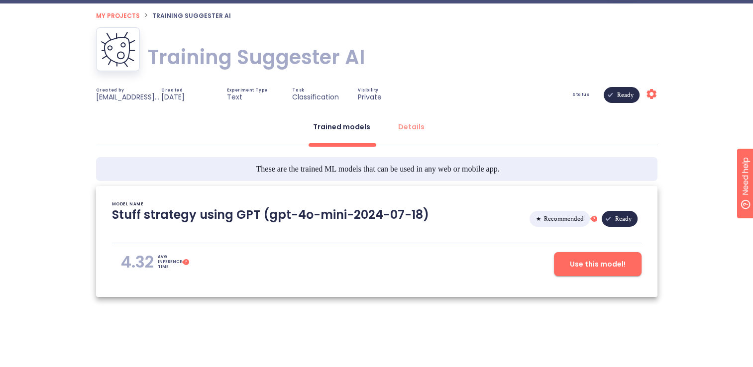
click at [126, 15] on span "My projects" at bounding box center [118, 15] width 44 height 8
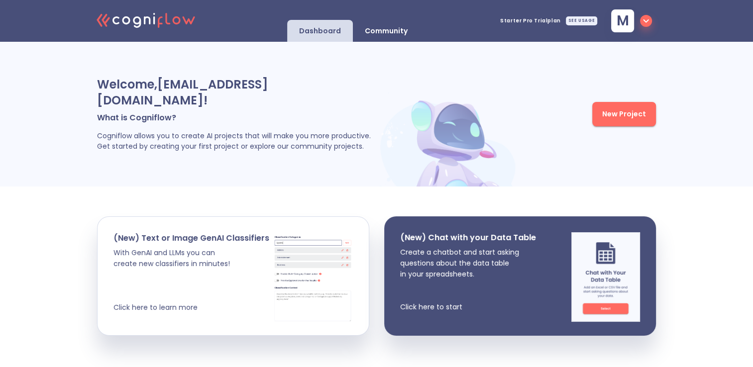
click at [327, 27] on p "Dashboard" at bounding box center [320, 30] width 42 height 9
click at [643, 28] on span "m" at bounding box center [629, 20] width 45 height 23
